Goal: Communication & Community: Ask a question

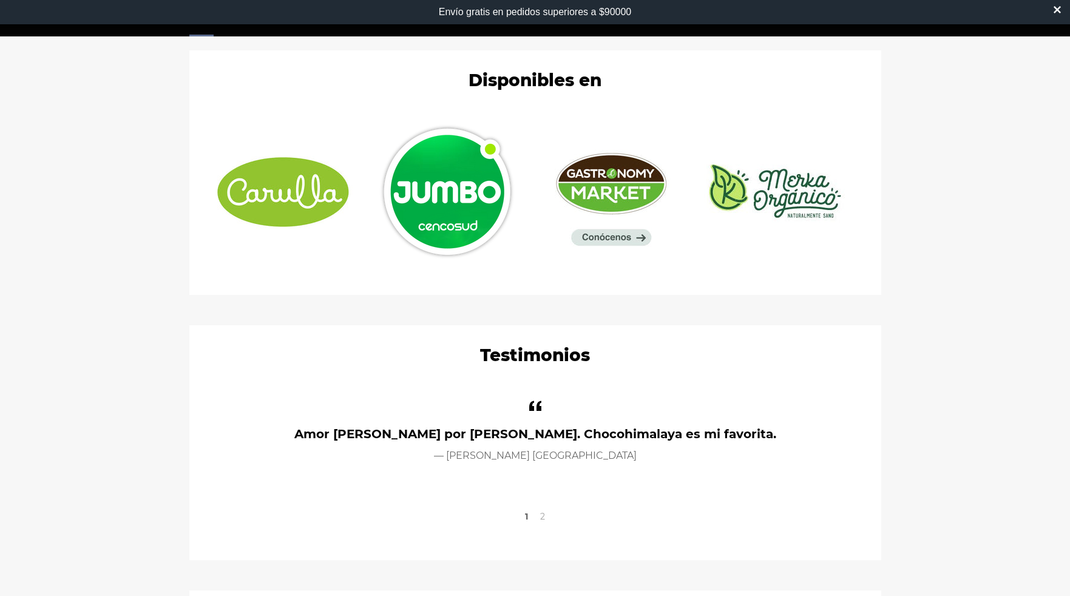
scroll to position [924, 0]
click at [628, 236] on img at bounding box center [611, 193] width 152 height 124
click at [280, 205] on img at bounding box center [284, 192] width 152 height 111
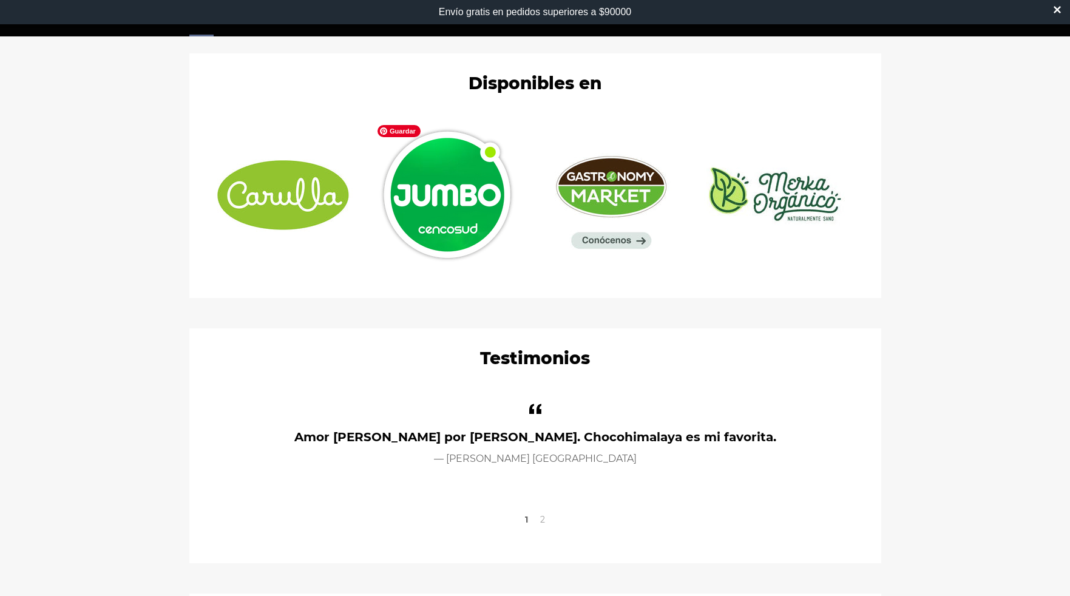
click at [458, 187] on img at bounding box center [447, 195] width 152 height 152
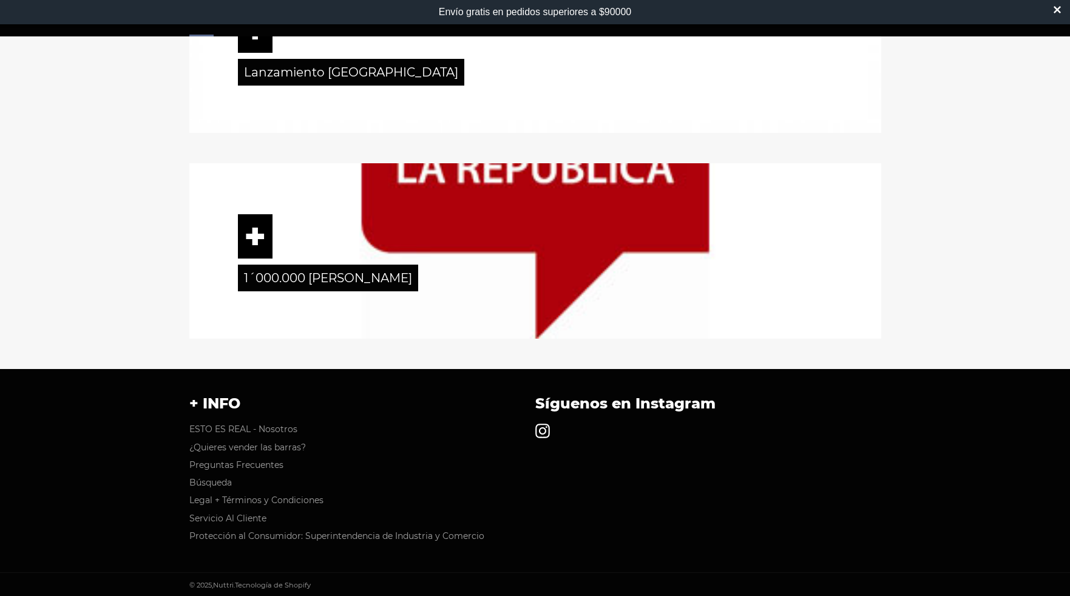
scroll to position [1812, 0]
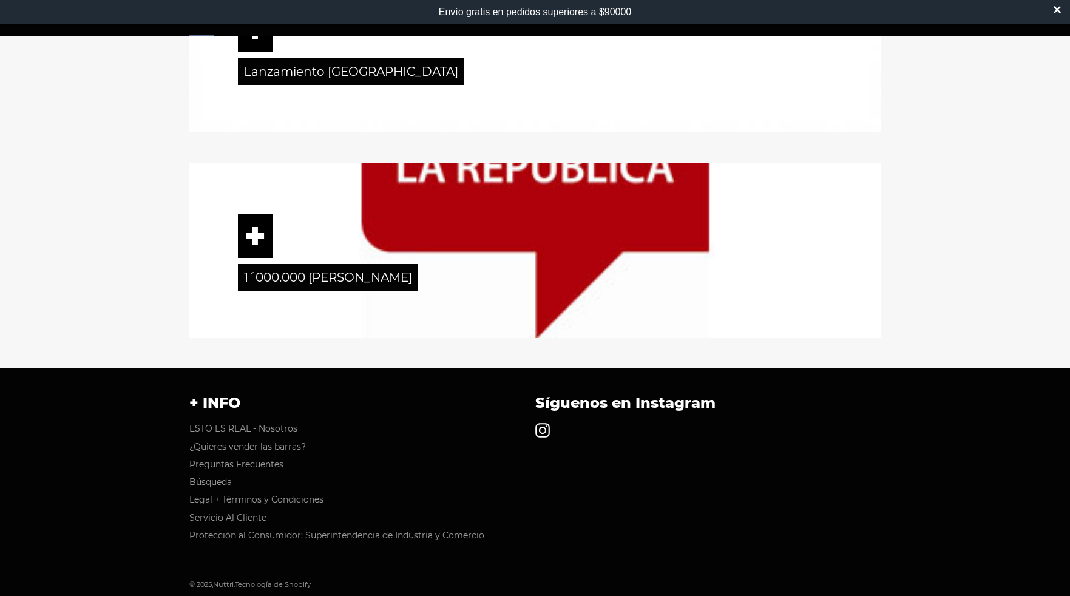
click at [537, 433] on icon at bounding box center [542, 430] width 15 height 15
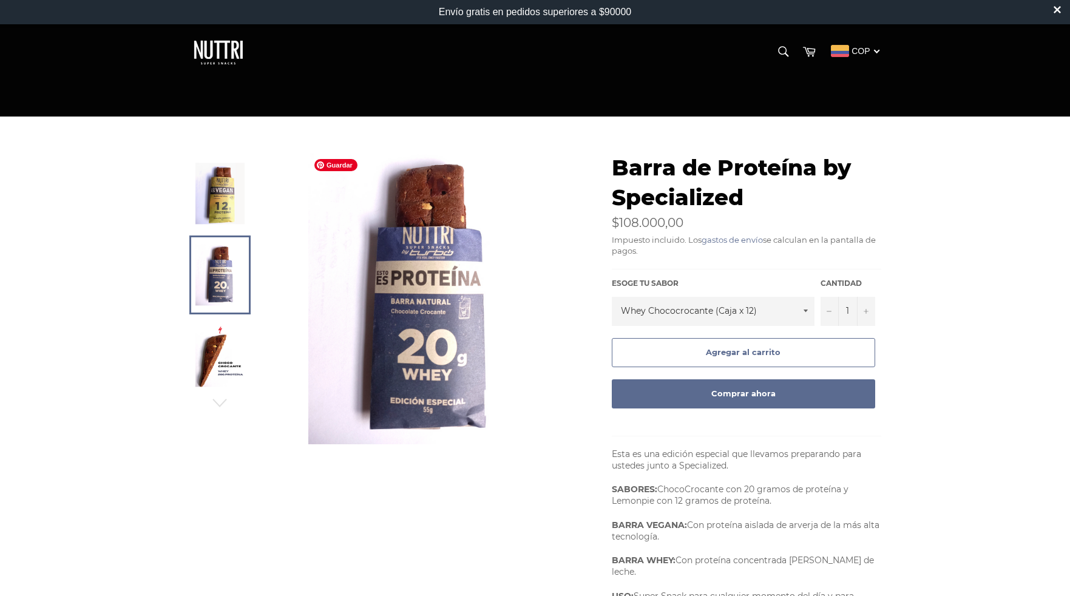
scroll to position [1046, 0]
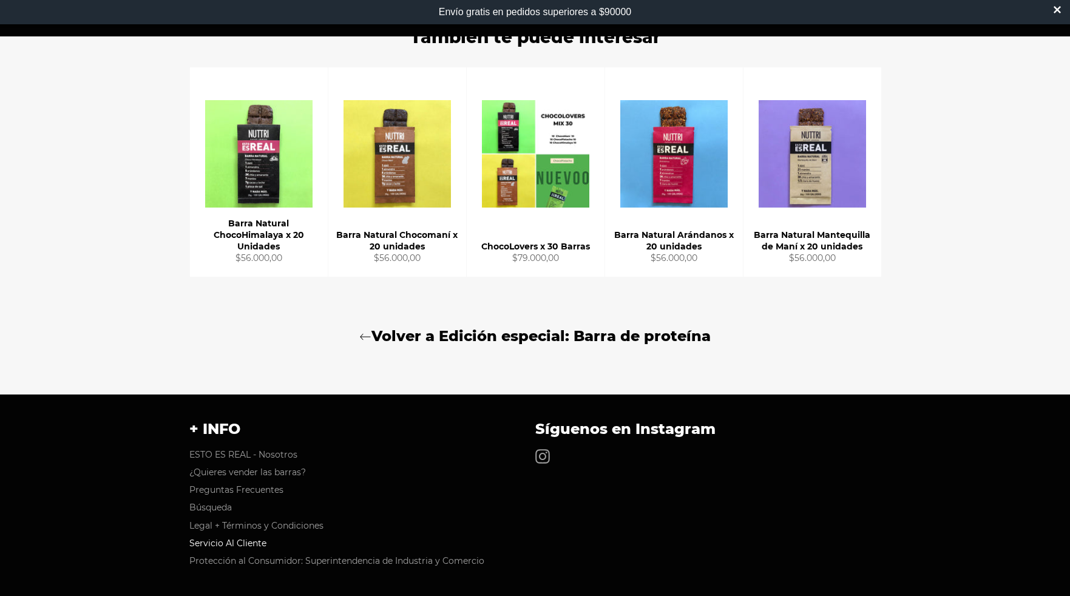
click at [205, 538] on link "Servicio Al Cliente" at bounding box center [227, 543] width 77 height 11
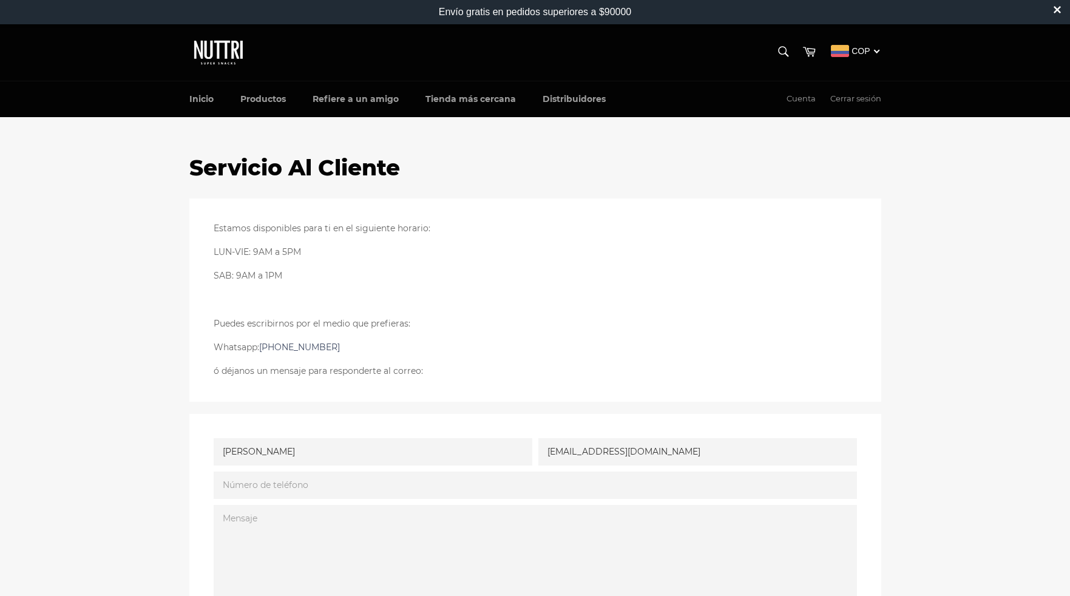
click at [289, 345] on link "+573115775551" at bounding box center [299, 347] width 81 height 11
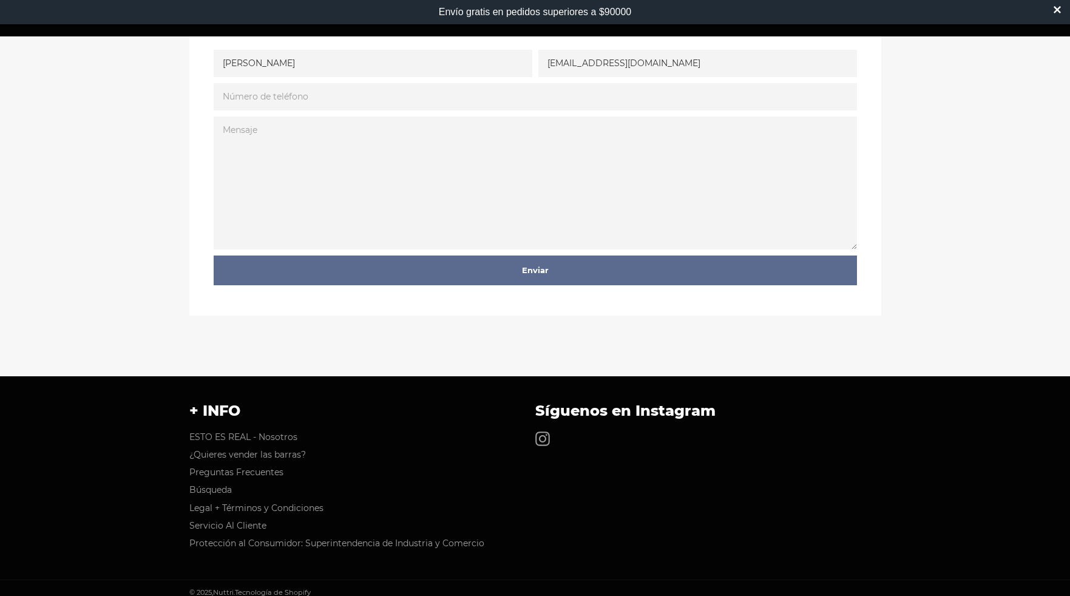
scroll to position [396, 0]
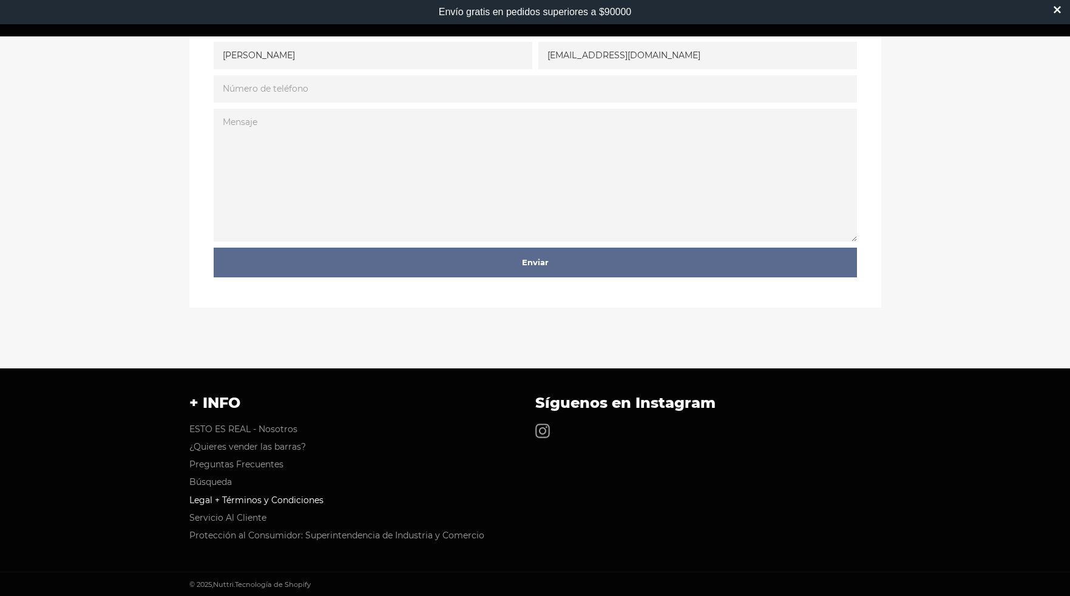
click at [238, 500] on link "Legal + Términos y Condiciones" at bounding box center [256, 500] width 134 height 11
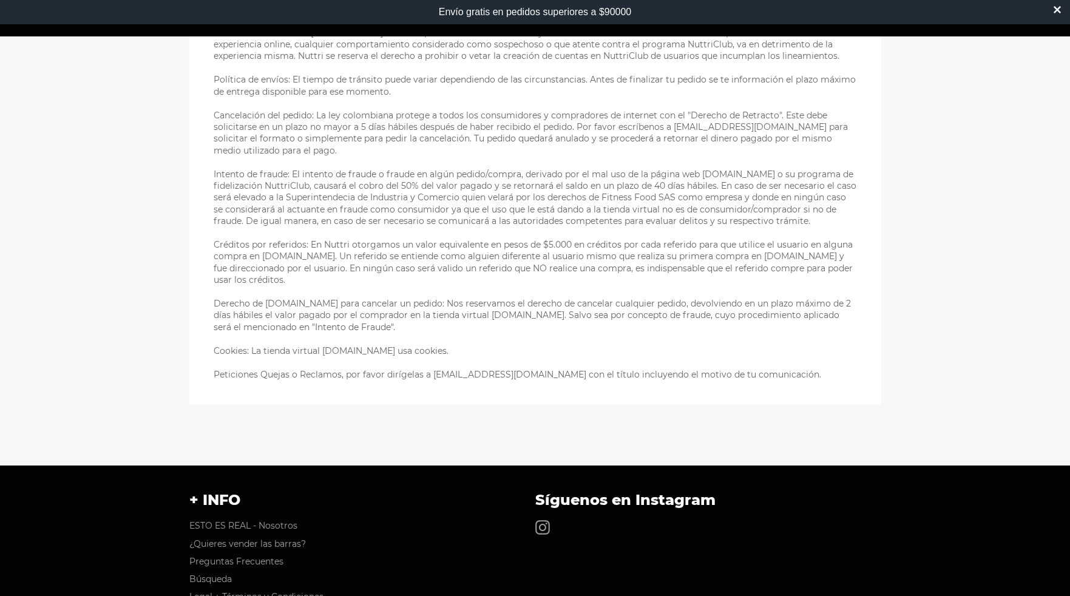
scroll to position [3150, 0]
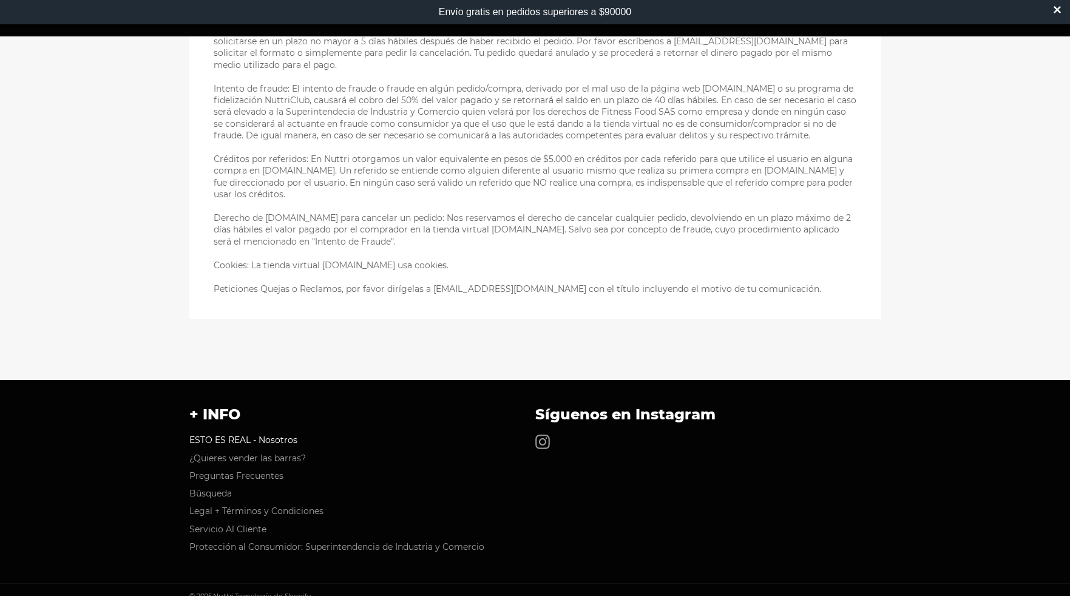
click at [277, 435] on link "ESTO ES REAL - Nosotros" at bounding box center [243, 440] width 108 height 11
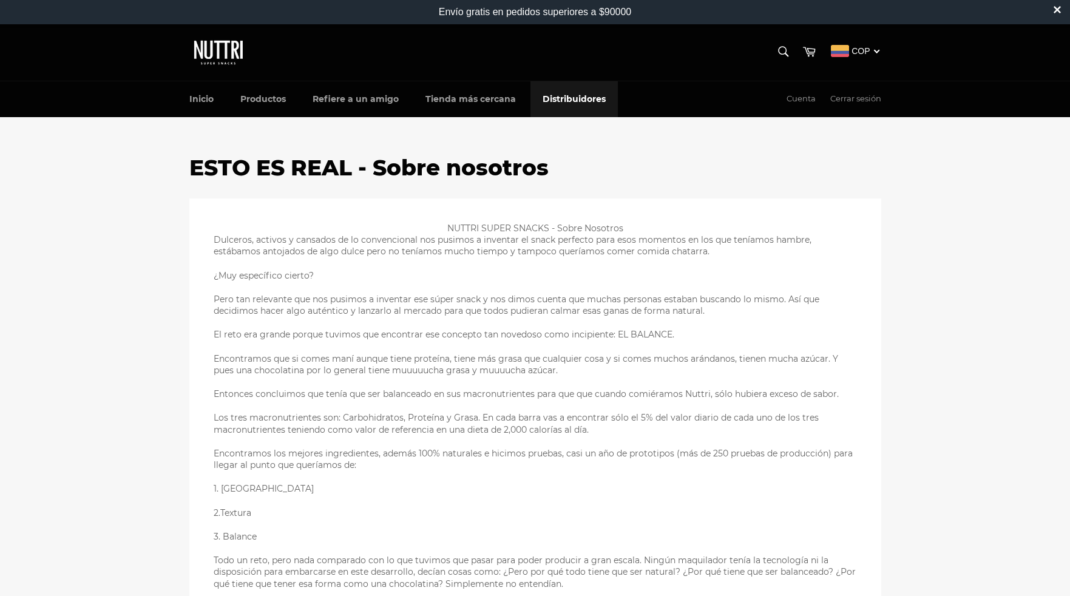
click at [573, 94] on link "Distribuidores" at bounding box center [574, 99] width 87 height 36
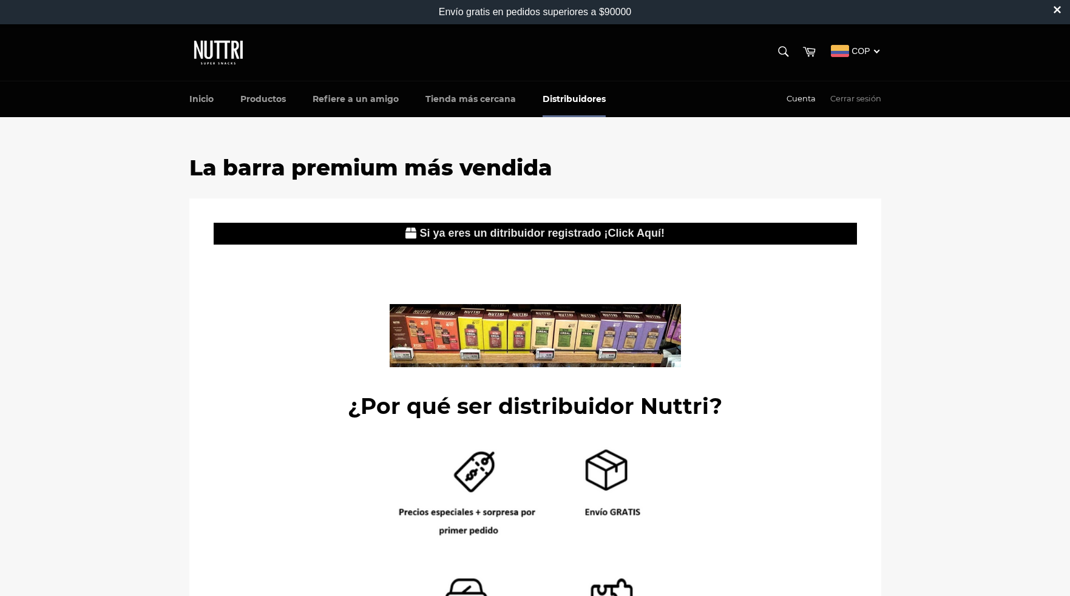
click at [802, 94] on link "Cuenta" at bounding box center [801, 98] width 41 height 35
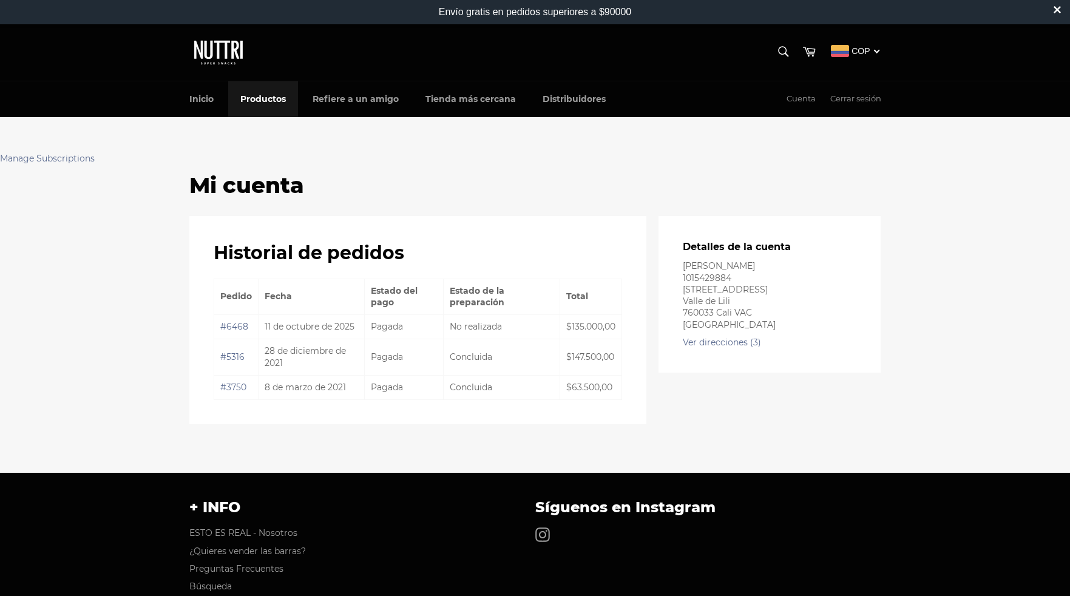
click at [267, 91] on link "Productos" at bounding box center [263, 99] width 70 height 36
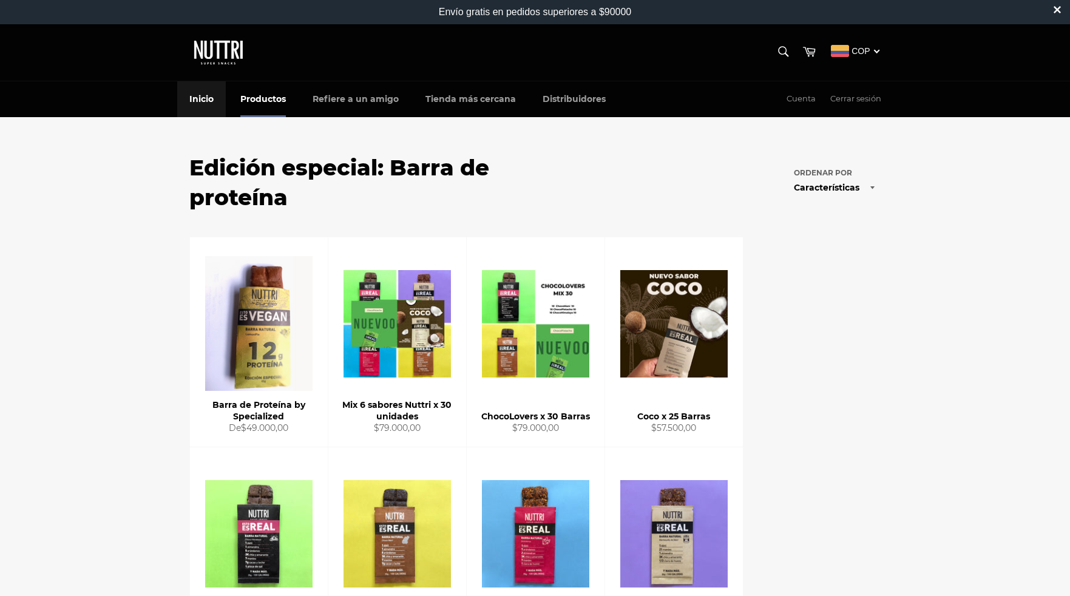
click at [200, 103] on link "Inicio" at bounding box center [201, 99] width 49 height 36
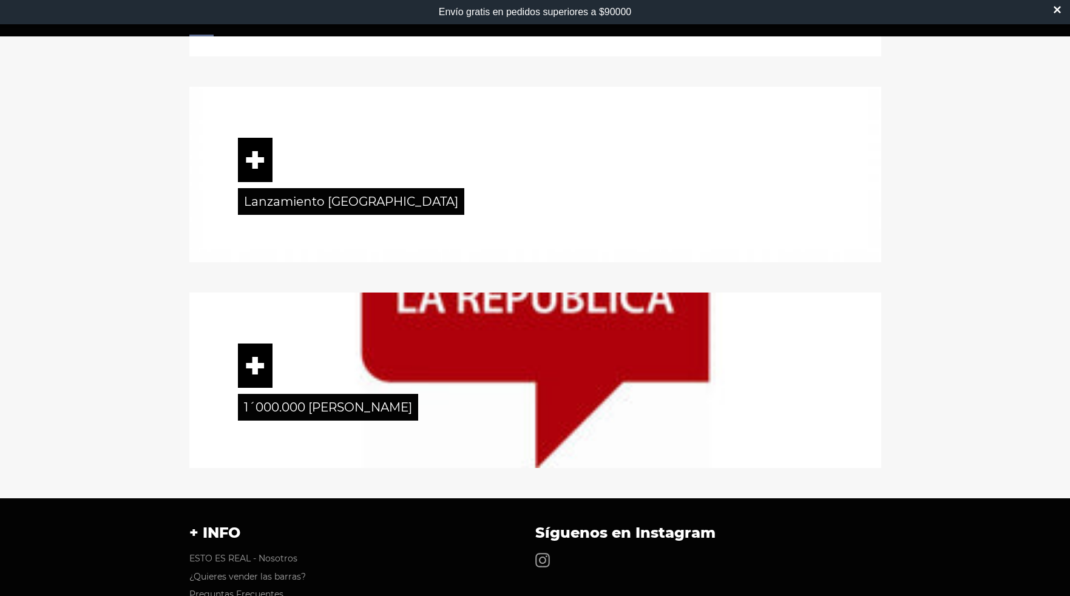
scroll to position [1812, 0]
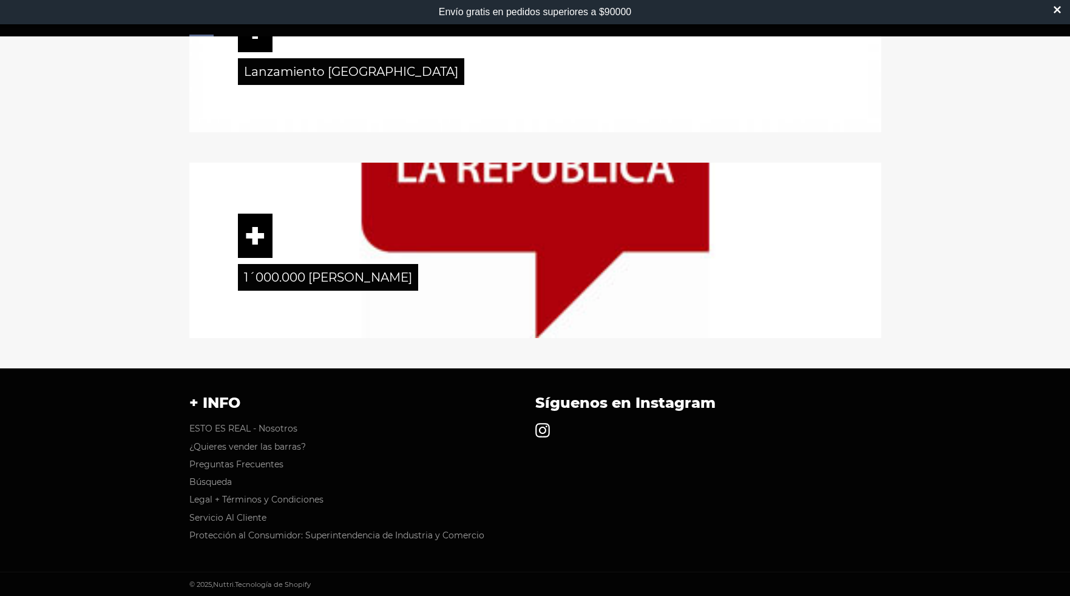
click at [545, 432] on icon at bounding box center [542, 430] width 15 height 15
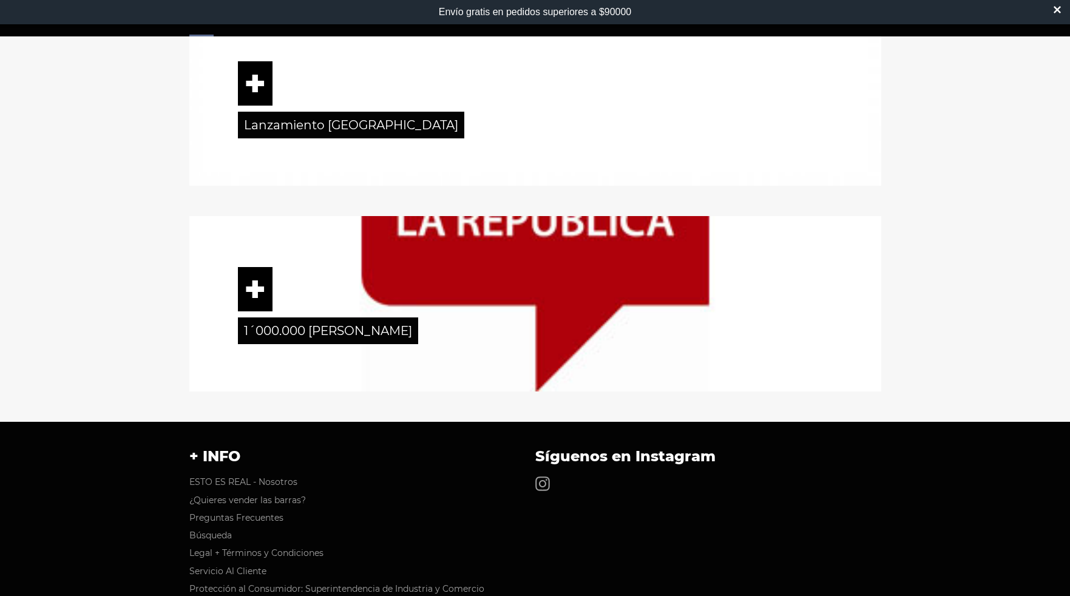
scroll to position [1812, 0]
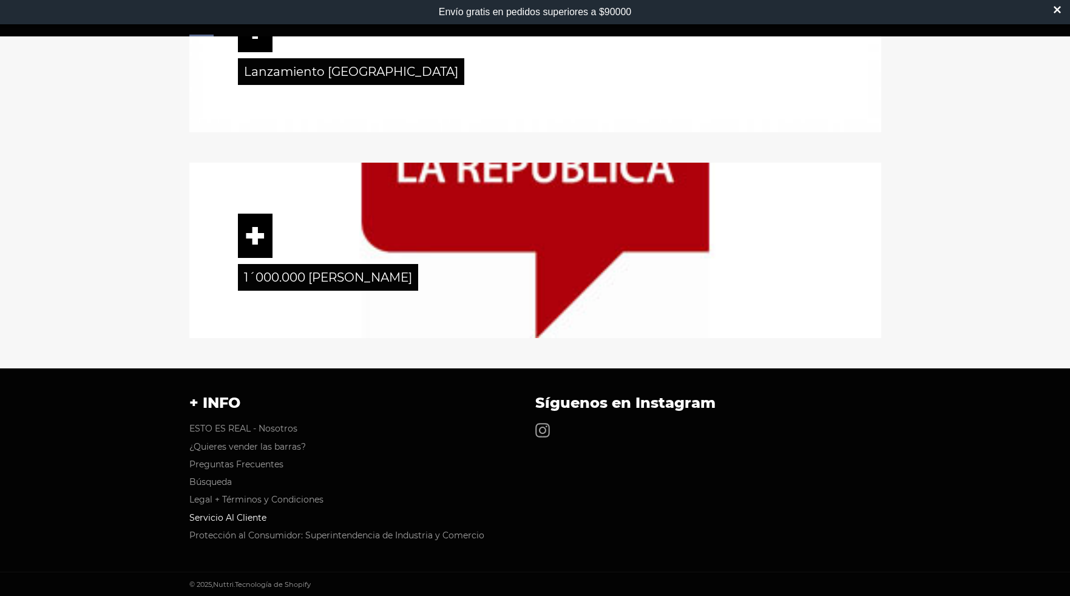
click at [236, 518] on link "Servicio Al Cliente" at bounding box center [227, 517] width 77 height 11
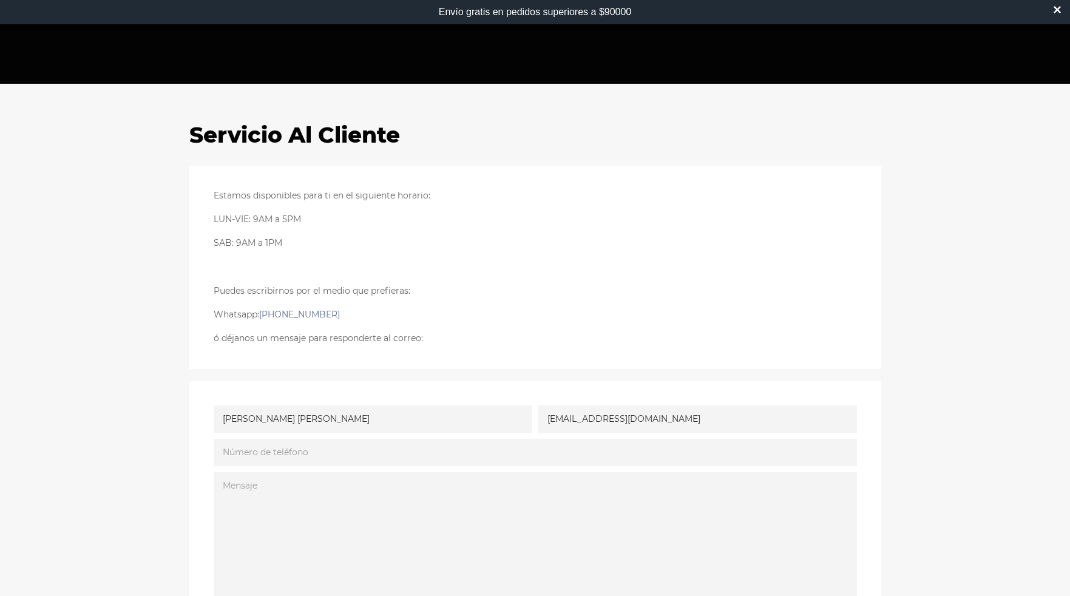
scroll to position [396, 0]
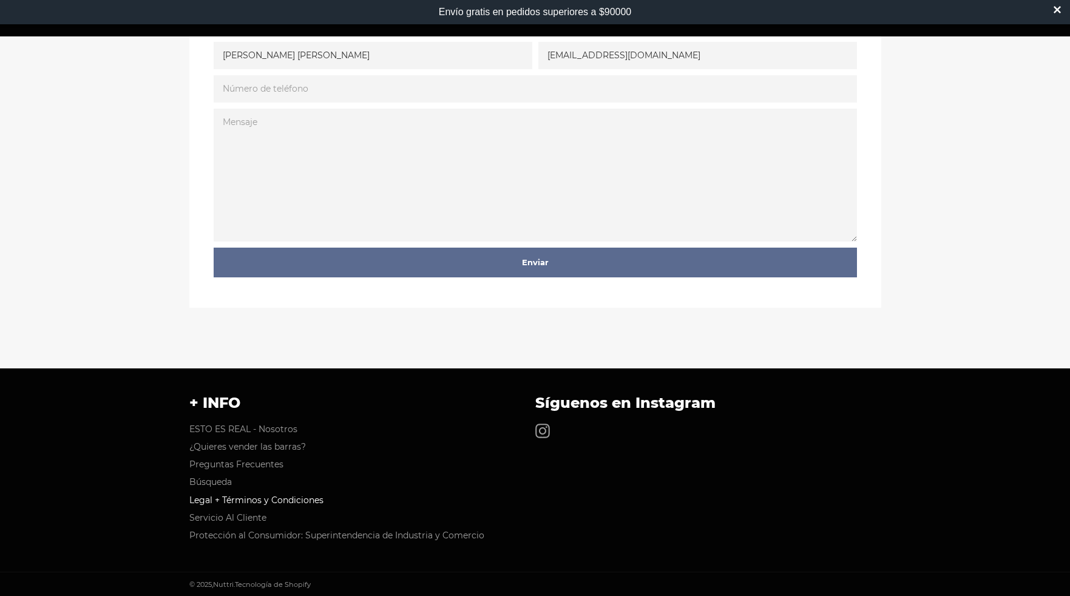
click at [219, 500] on link "Legal + Términos y Condiciones" at bounding box center [256, 500] width 134 height 11
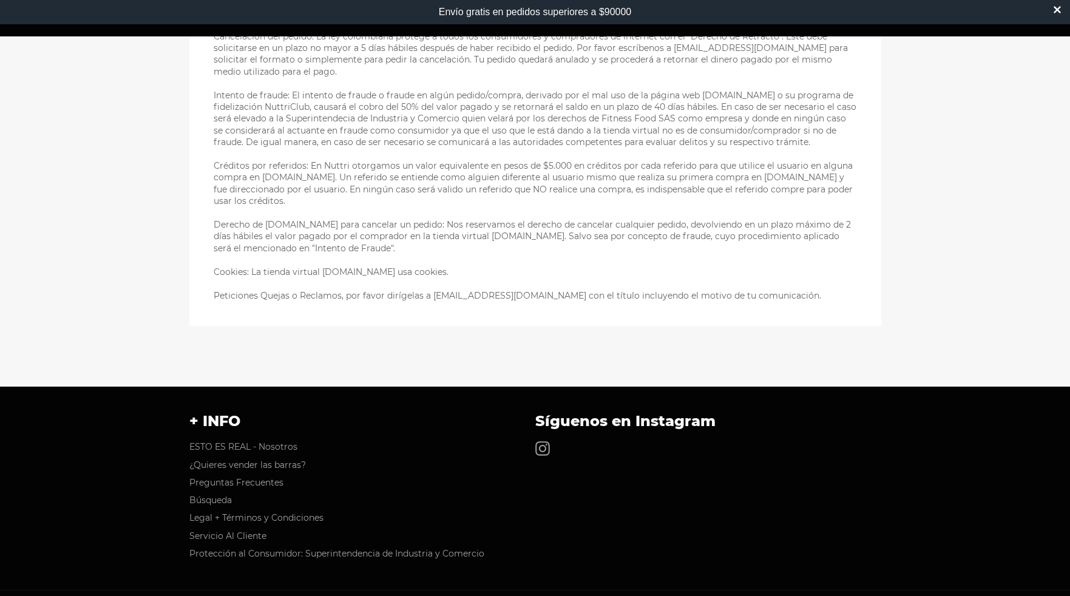
scroll to position [3141, 0]
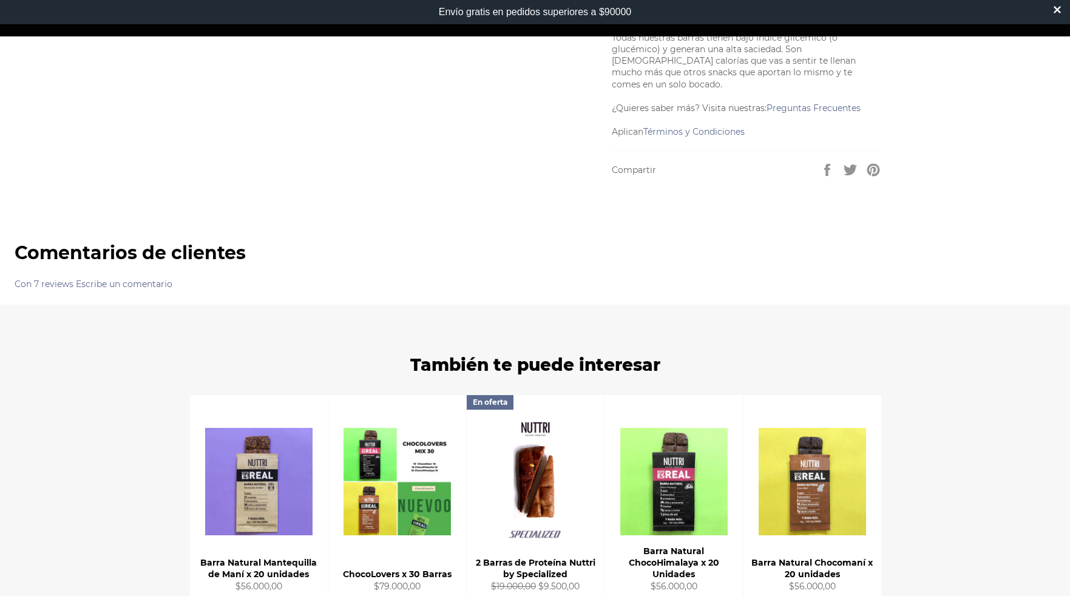
scroll to position [911, 0]
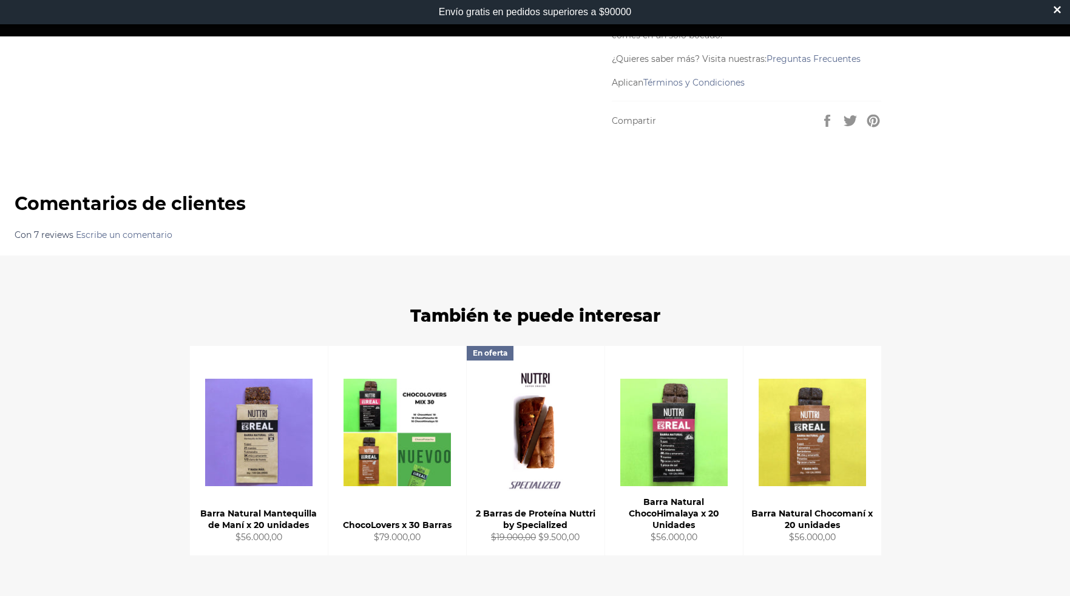
click at [15, 229] on link "Con 7 reviews" at bounding box center [44, 234] width 59 height 11
click at [28, 229] on link "Con 7 reviews" at bounding box center [44, 234] width 59 height 11
click at [27, 229] on link "Con 7 reviews" at bounding box center [44, 234] width 59 height 11
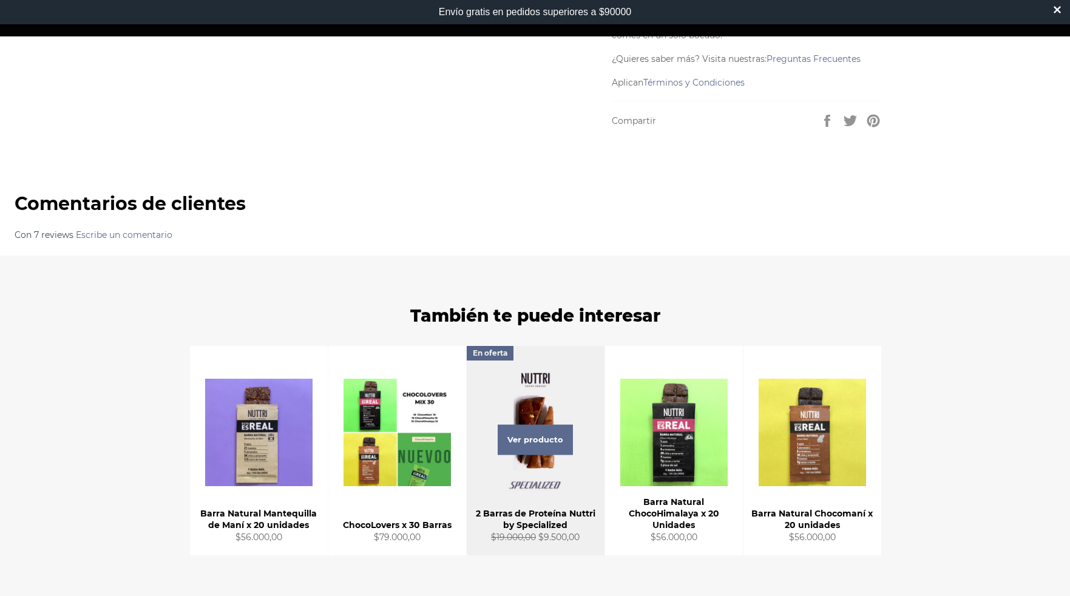
scroll to position [1135, 0]
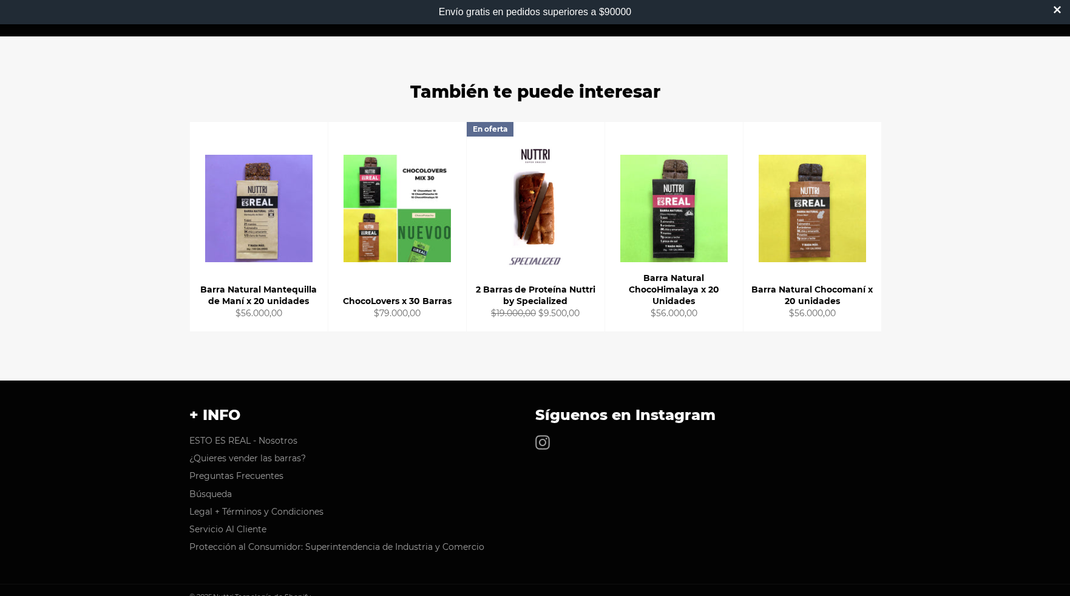
click at [328, 591] on div "© 2025, Nuttri . Tecnología de Shopify" at bounding box center [362, 597] width 346 height 12
drag, startPoint x: 326, startPoint y: 581, endPoint x: 151, endPoint y: 583, distance: 174.8
click at [151, 584] on div "© 2025, Nuttri . Tecnología de Shopify" at bounding box center [535, 596] width 1070 height 24
copy small "© 2025, Nuttri . Tecnología de Shopify"
click at [492, 541] on li "Protección al Consumidor: Superintendencia de Industria y Comercio" at bounding box center [356, 547] width 334 height 12
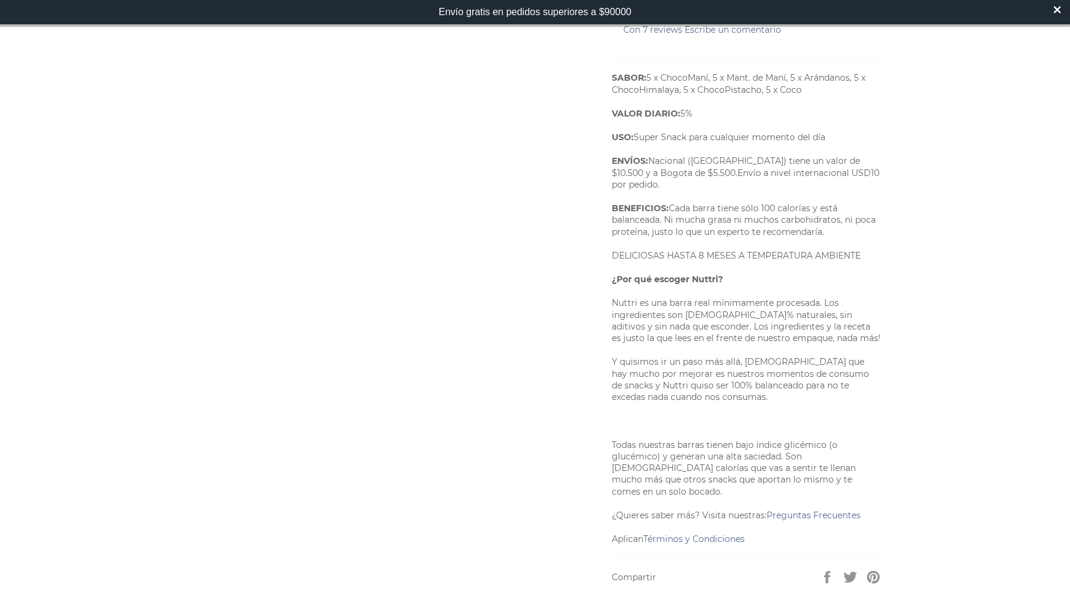
scroll to position [0, 0]
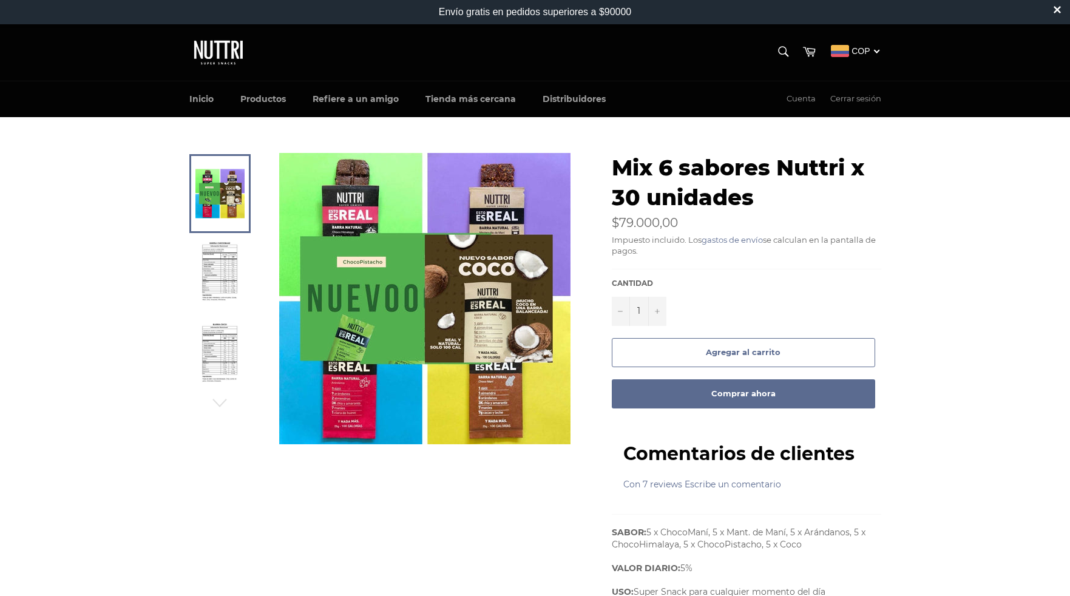
click at [198, 43] on img at bounding box center [219, 52] width 61 height 32
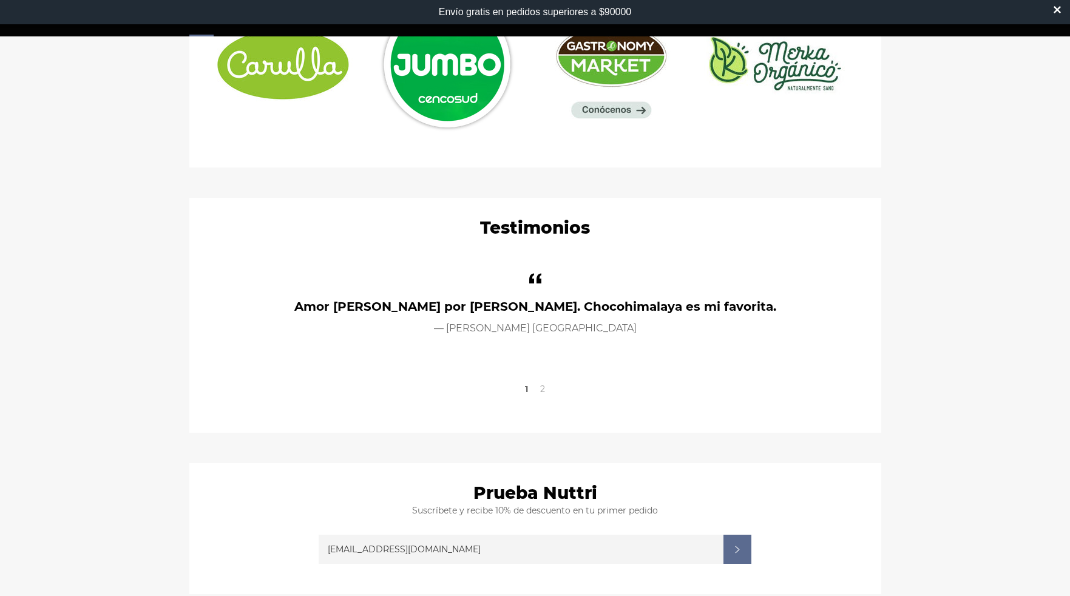
scroll to position [1048, 0]
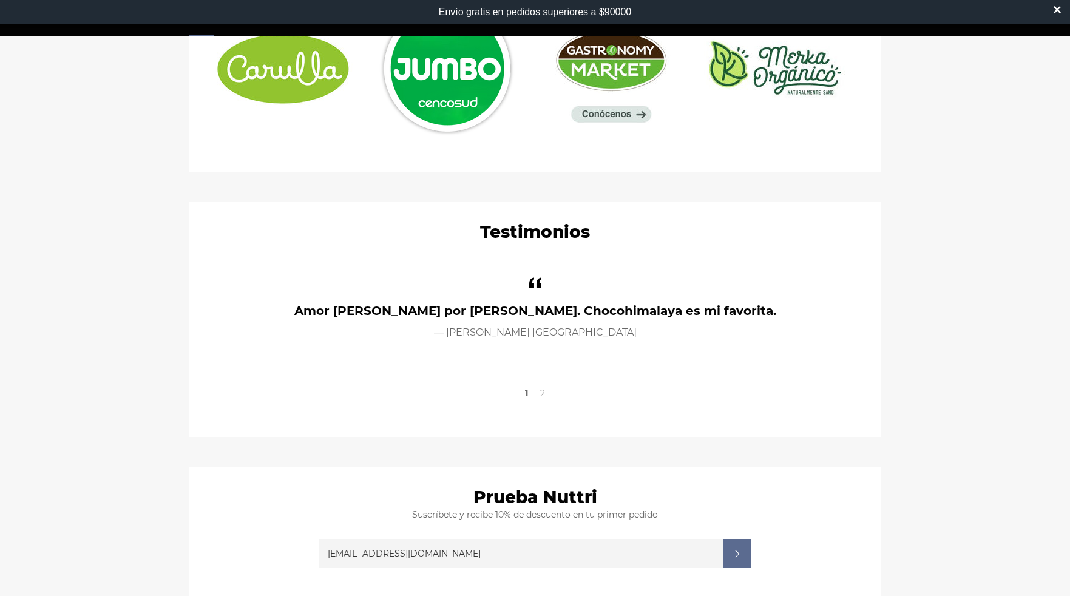
click at [541, 393] on button "2" at bounding box center [542, 393] width 11 height 15
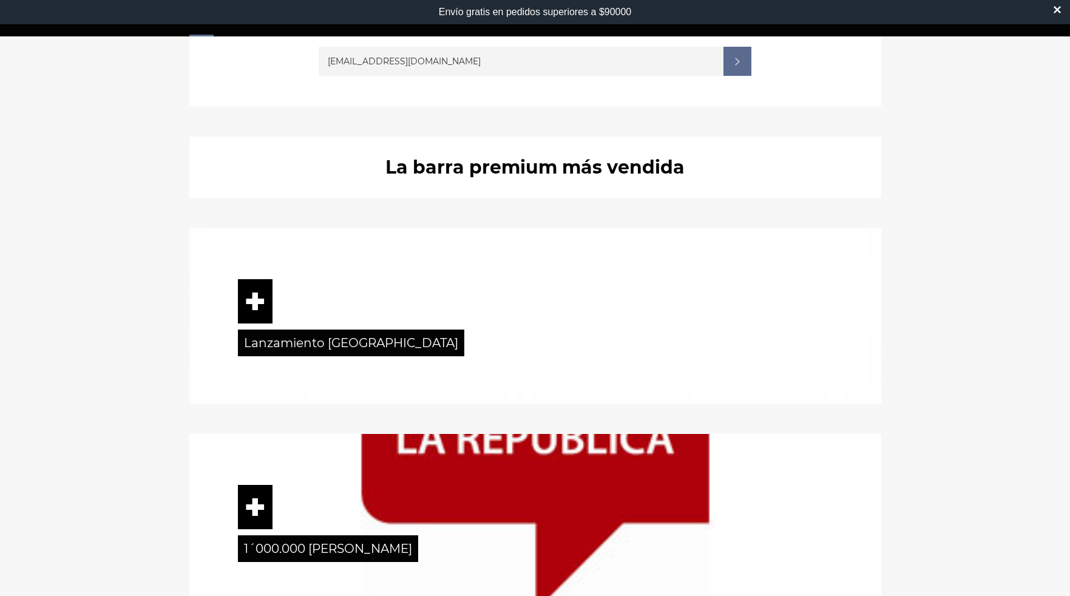
scroll to position [1812, 0]
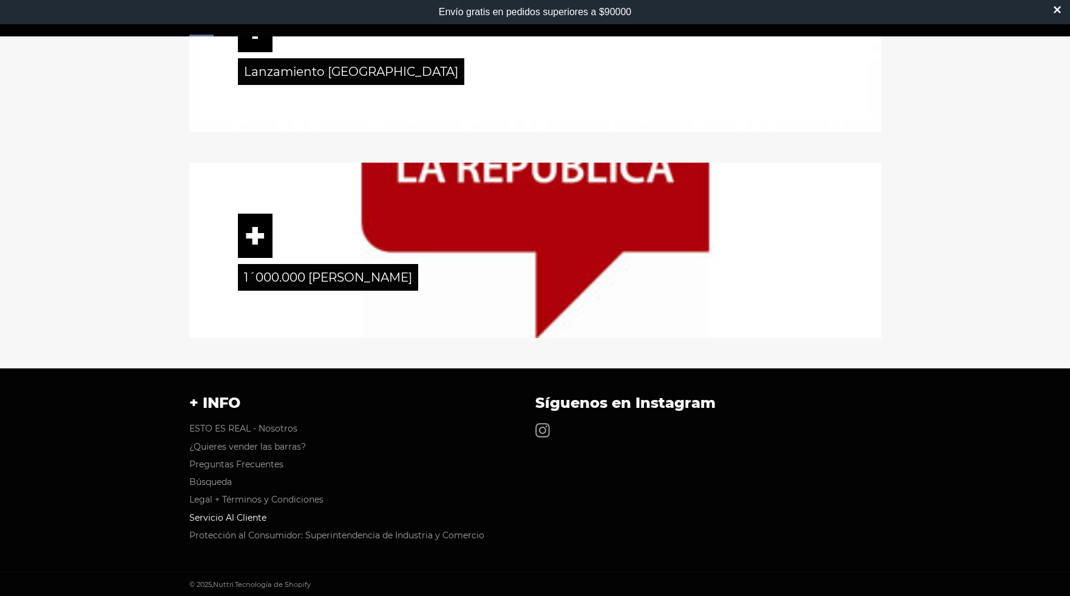
click at [234, 521] on link "Servicio Al Cliente" at bounding box center [227, 517] width 77 height 11
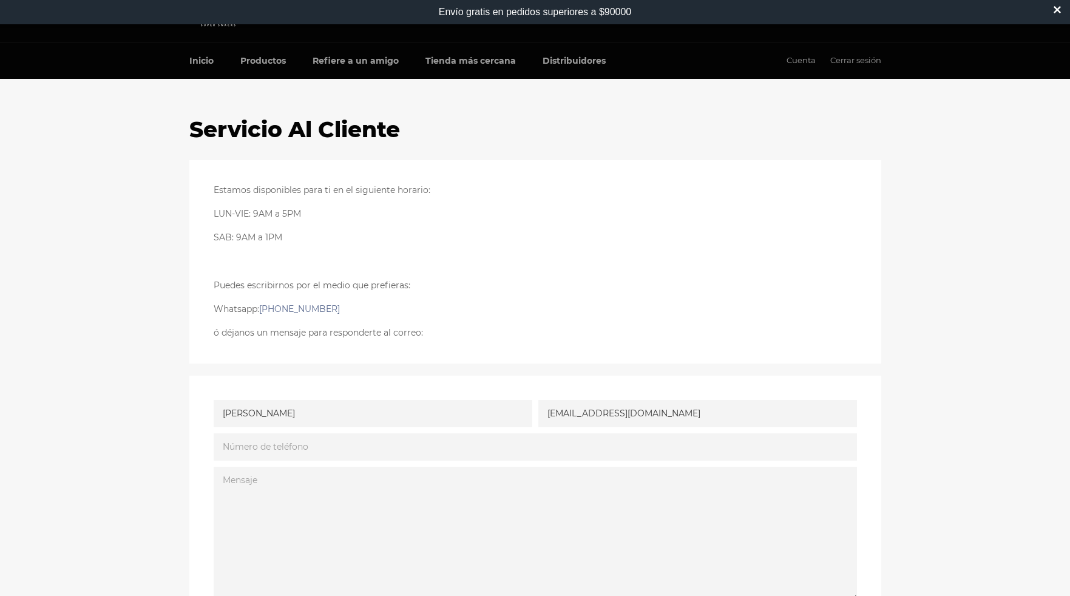
scroll to position [21, 0]
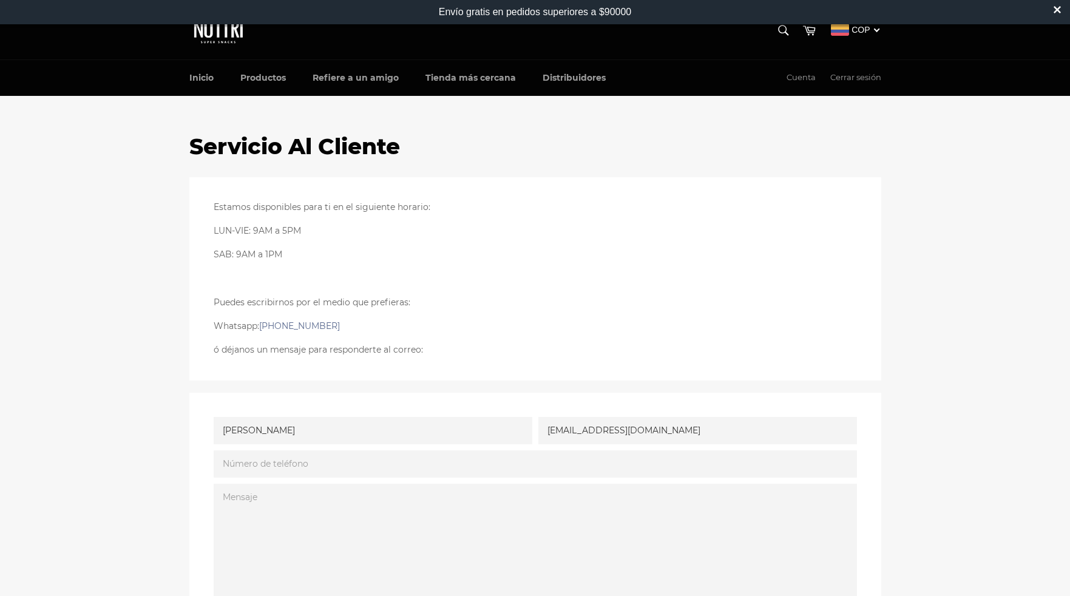
click at [299, 468] on input "Número de teléfono" at bounding box center [535, 463] width 643 height 27
type input "3117003461"
click at [268, 509] on textarea "Mensaje" at bounding box center [535, 550] width 643 height 133
paste textarea "Buenos días, hice un pedido el Fin de semana pero no veo ninguna actualización …"
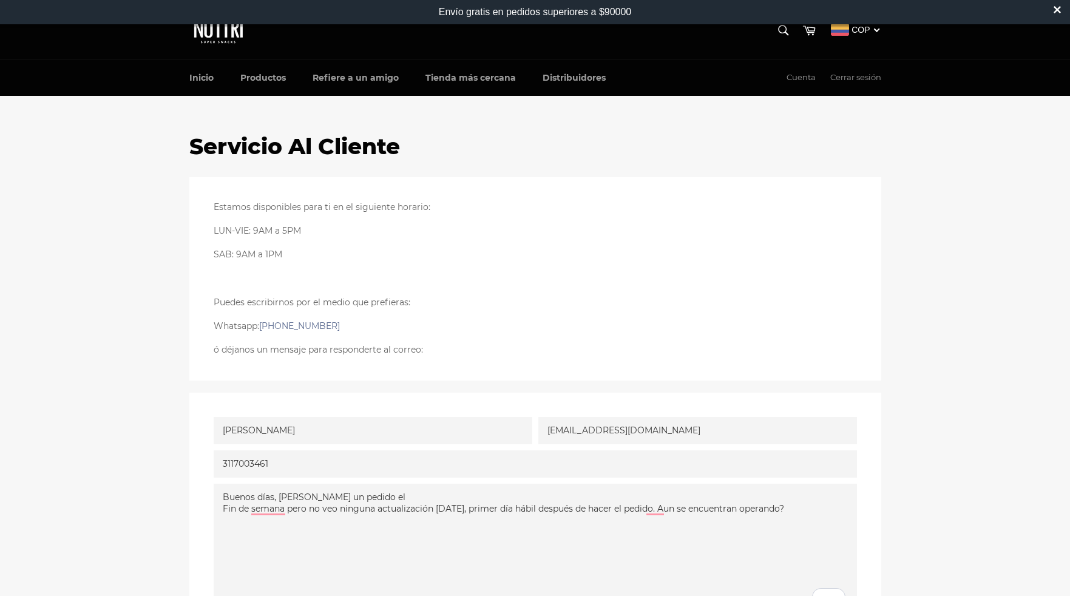
paste textarea "Y si ya no se encuentran en operación, pueden darme un canal directo para gesti…"
type textarea "Buenos días, hice un pedido el Fin de semana pero no veo ninguna actualización …"
click at [277, 514] on textarea "Buenos días, hice un pedido el Fin de semana pero no veo ninguna actualización …" at bounding box center [535, 550] width 643 height 133
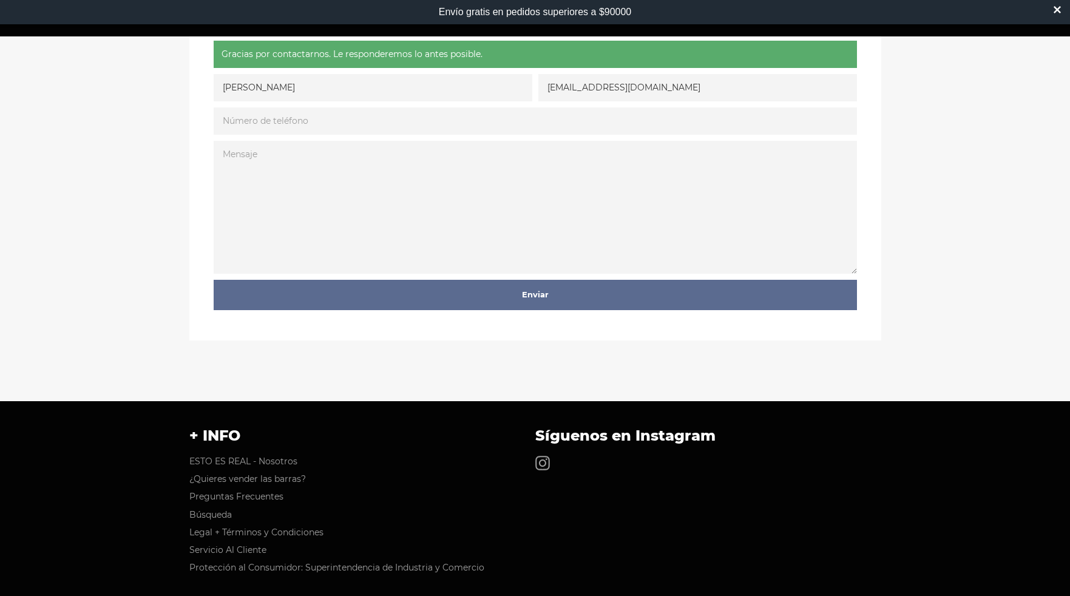
scroll to position [430, 0]
